Goal: Task Accomplishment & Management: Use online tool/utility

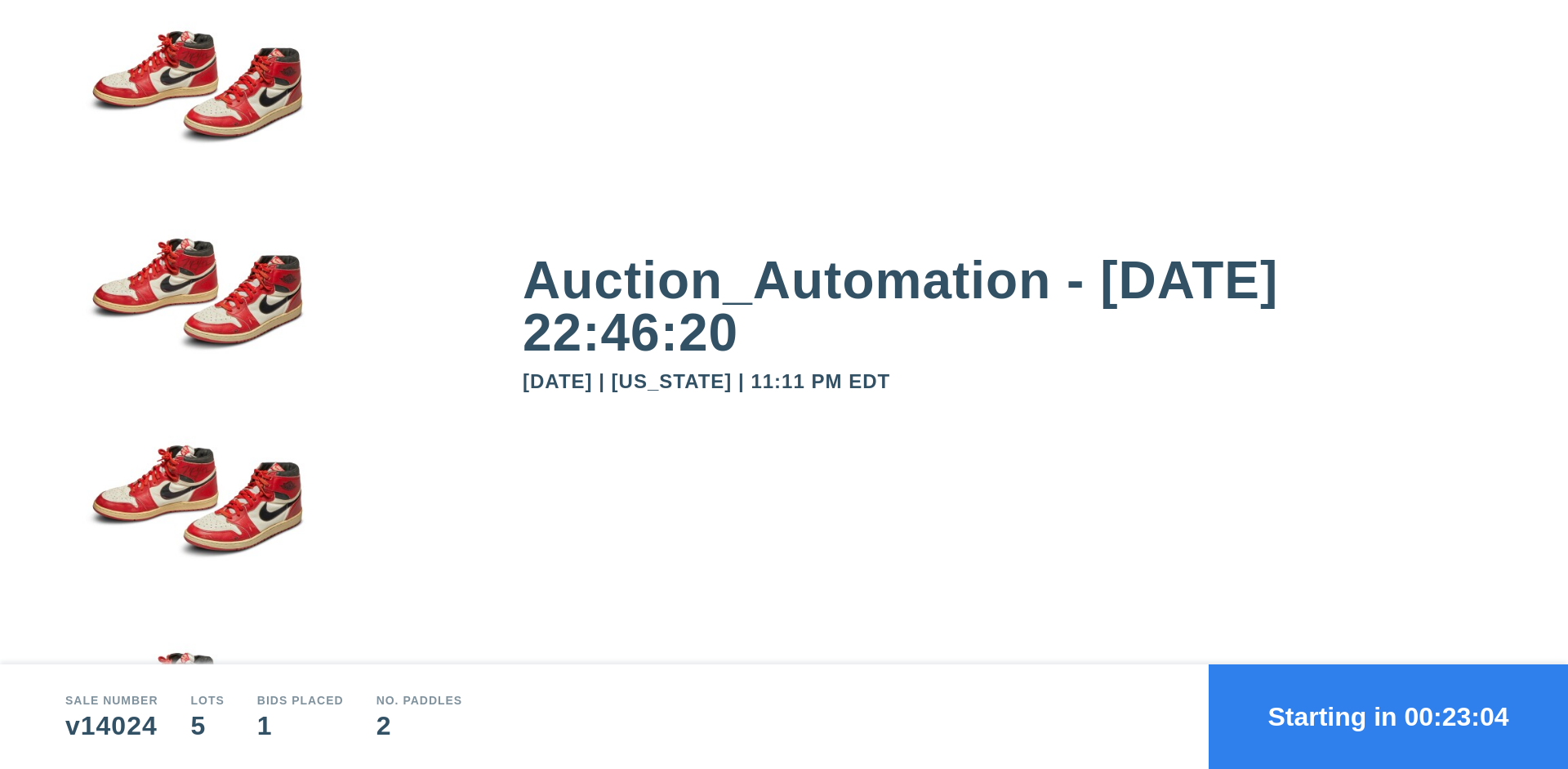
click at [1389, 716] on button "Starting in 00:23:04" at bounding box center [1388, 716] width 359 height 105
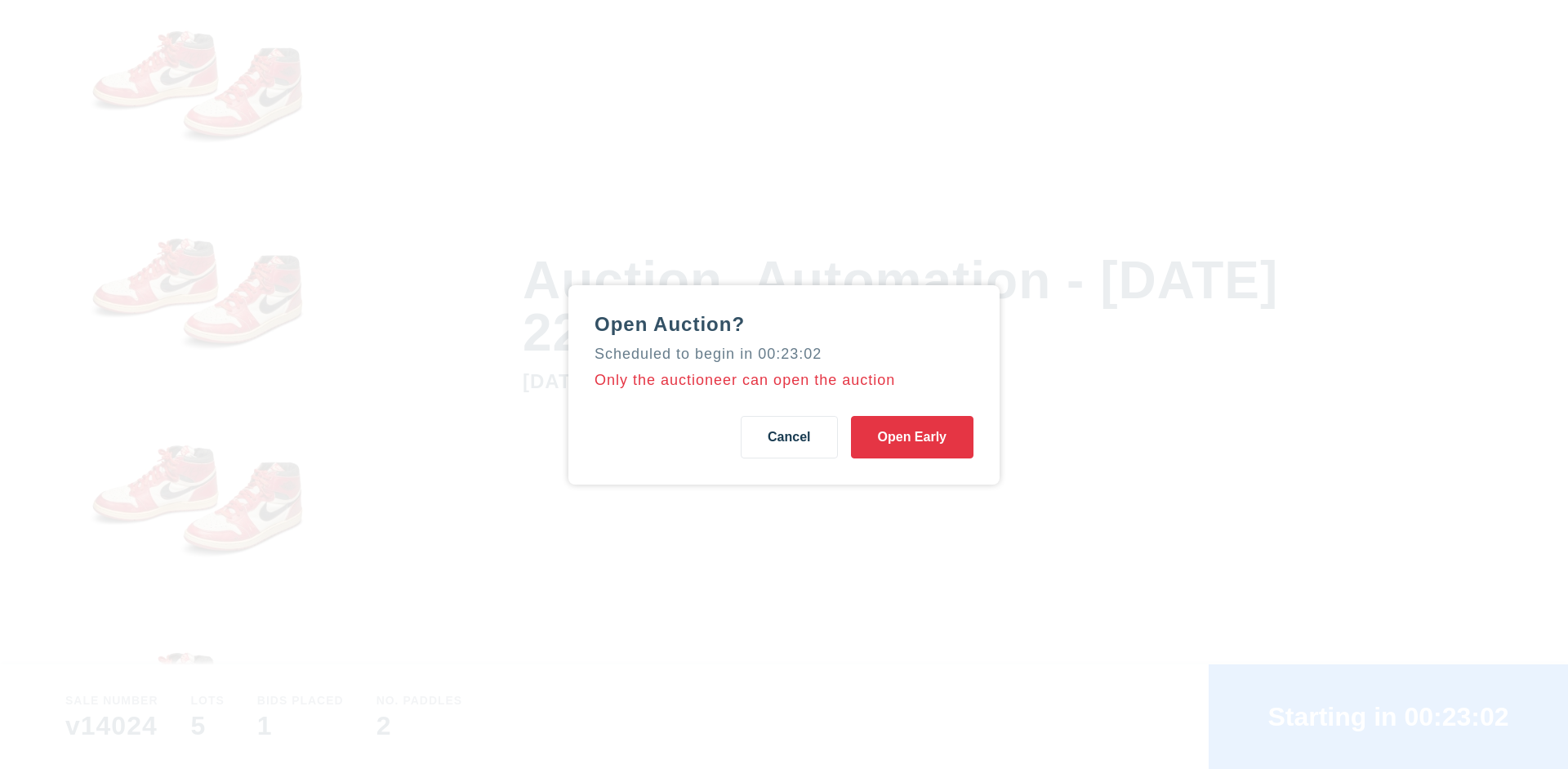
click at [912, 436] on button "Open Early" at bounding box center [912, 437] width 123 height 42
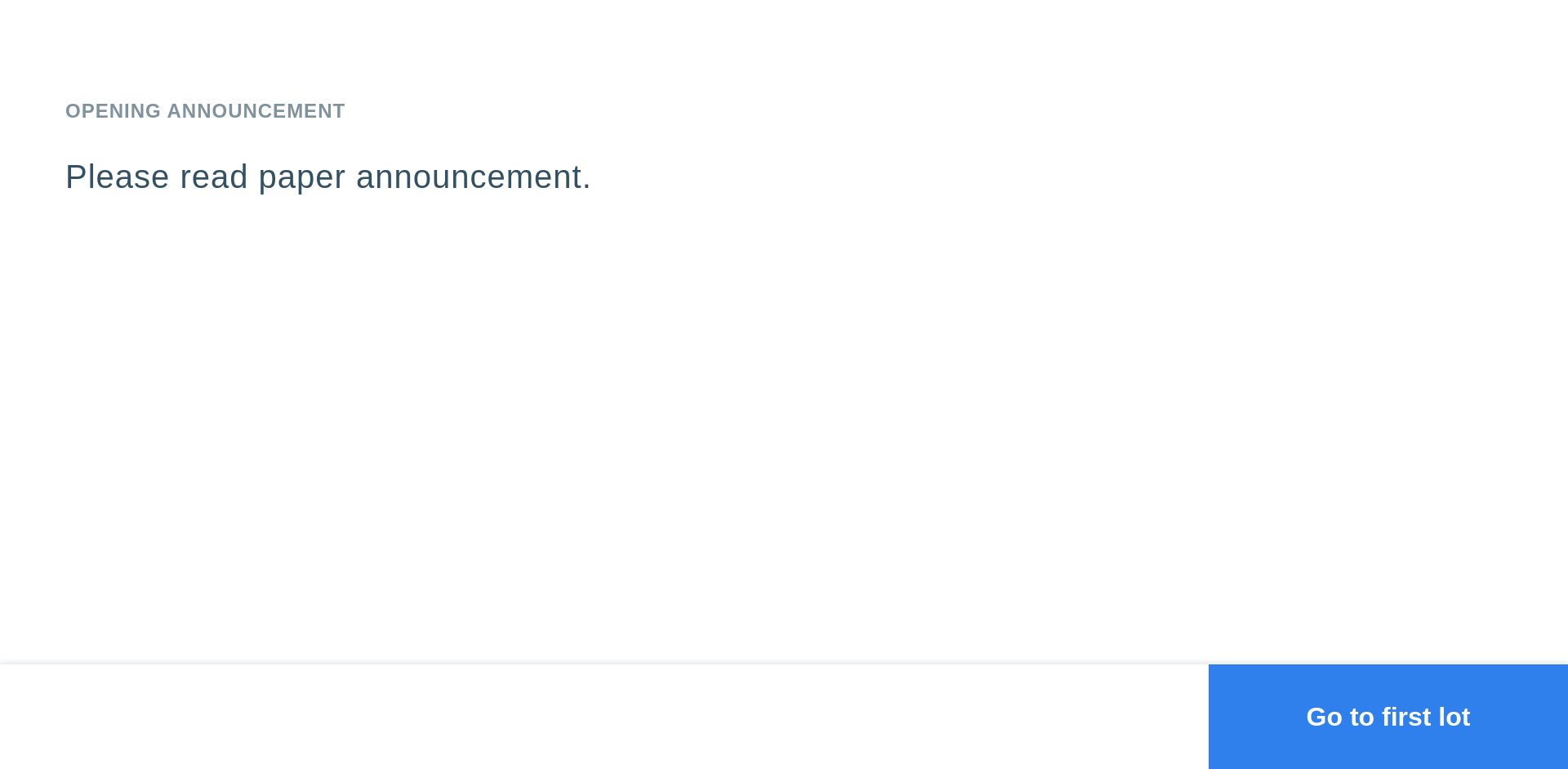
click at [1389, 716] on button "Go to first lot" at bounding box center [1388, 716] width 359 height 105
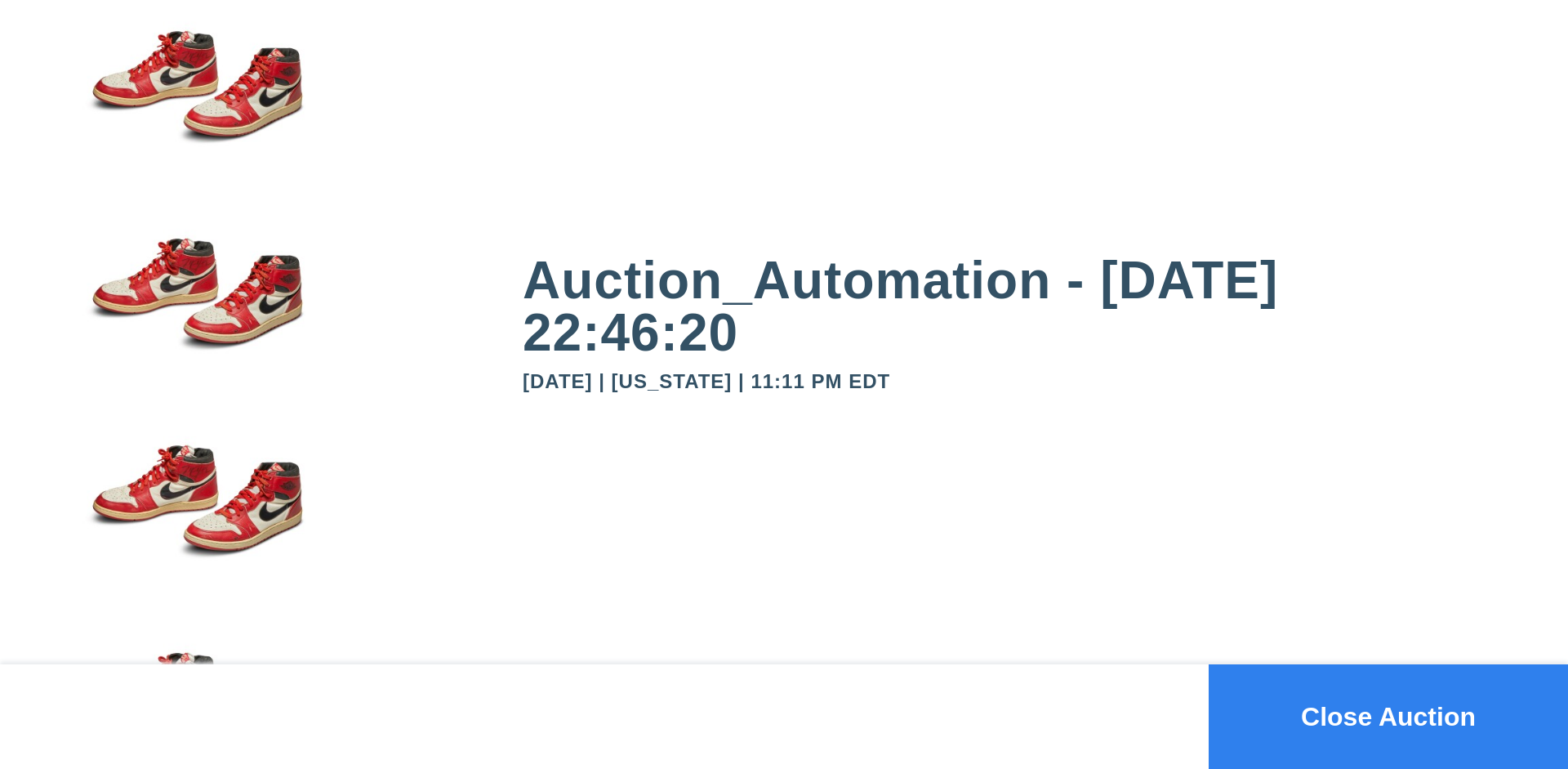
click at [1389, 716] on button "Close Auction" at bounding box center [1388, 716] width 359 height 105
